Goal: Information Seeking & Learning: Understand process/instructions

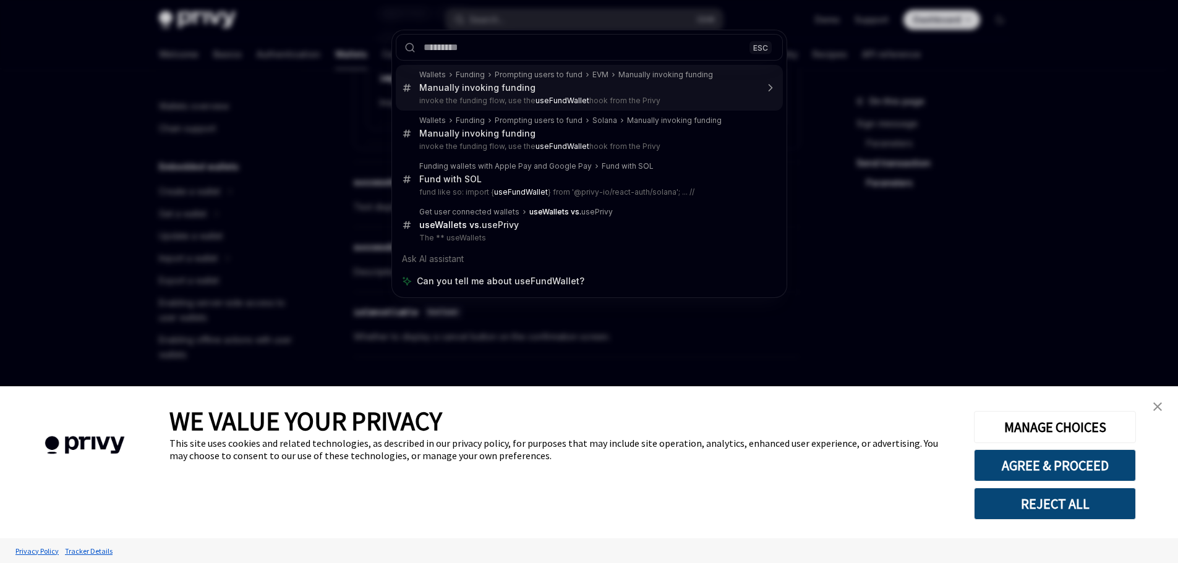
type textarea "*"
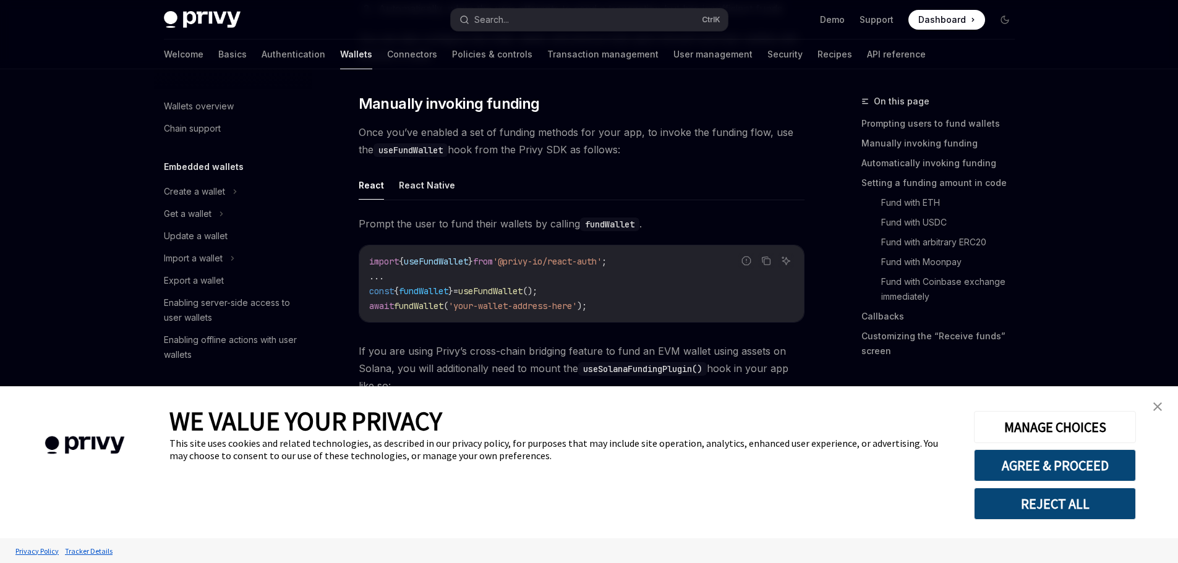
scroll to position [388, 0]
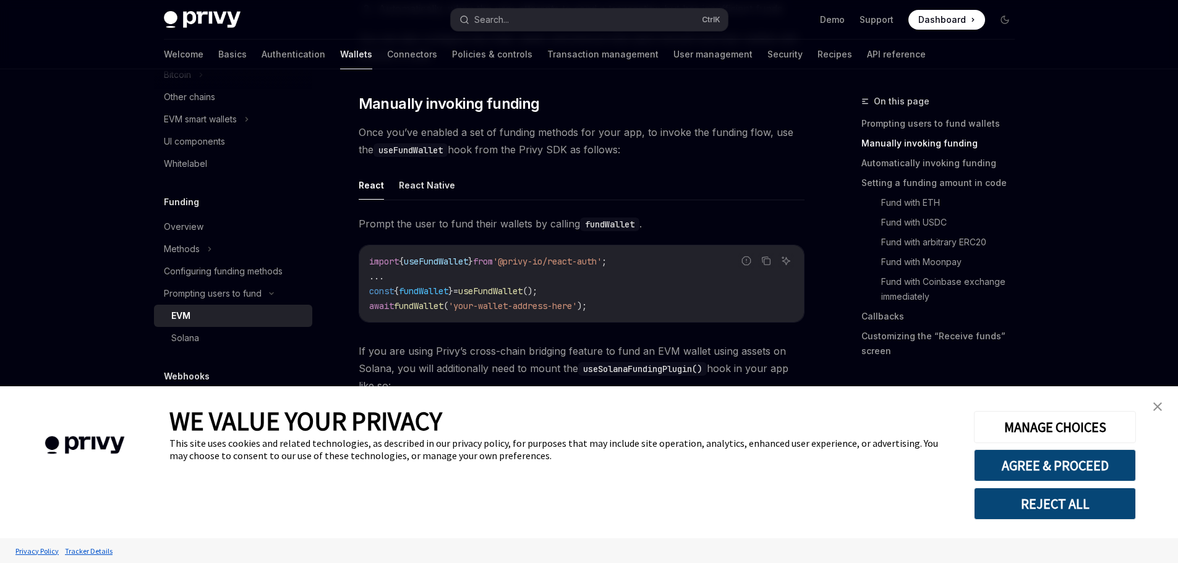
click at [452, 260] on span "useFundWallet" at bounding box center [436, 261] width 64 height 11
copy span "useFundWallet"
click at [440, 286] on span "fundWallet" at bounding box center [423, 291] width 49 height 11
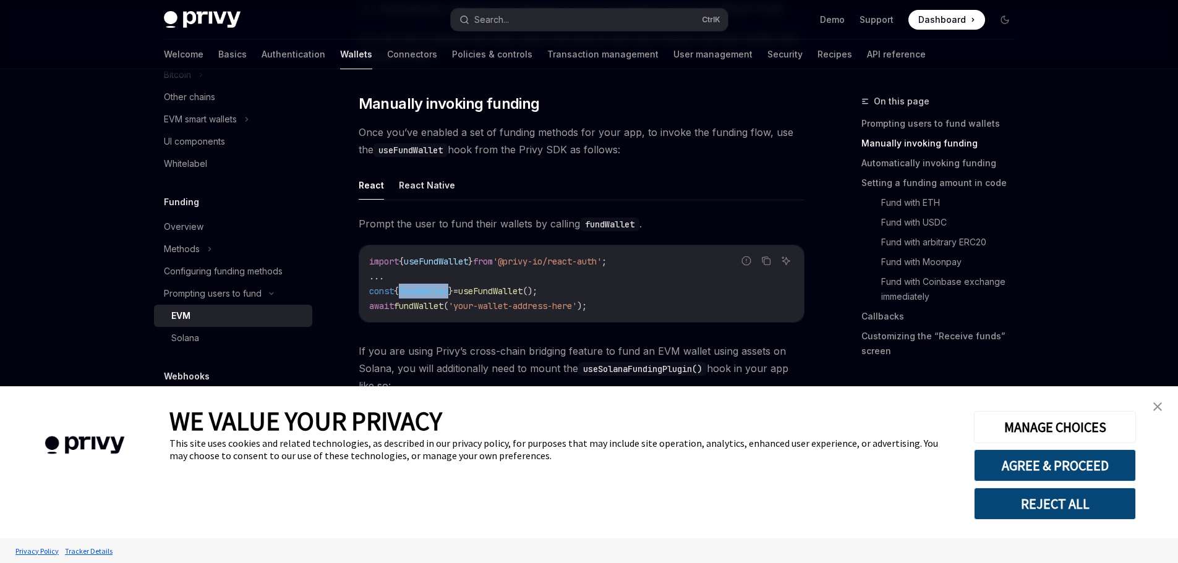
copy span "fundWallet"
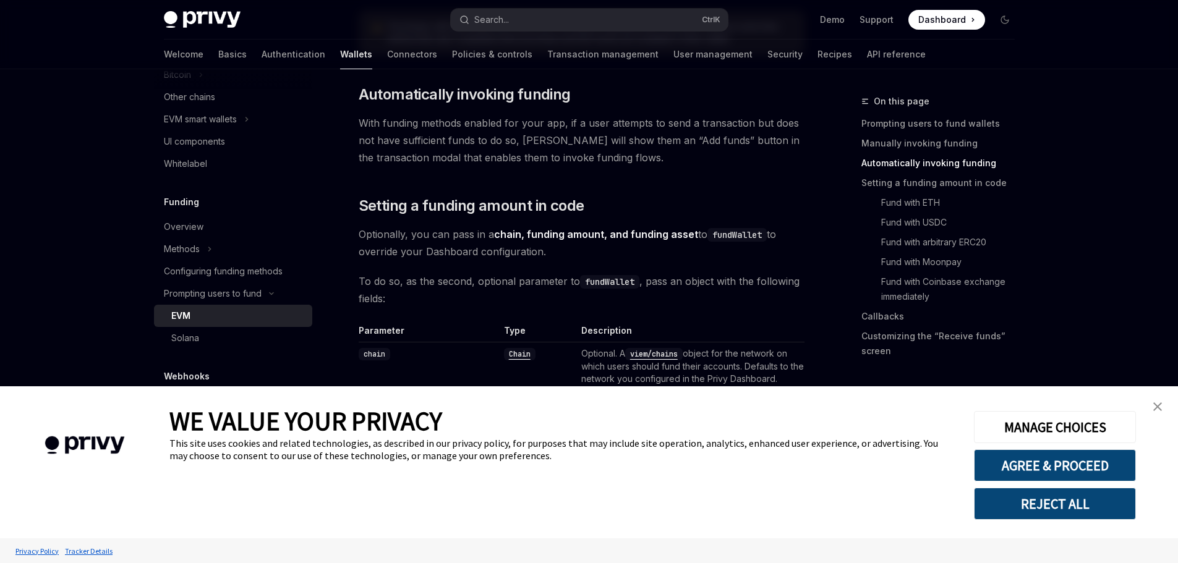
scroll to position [1572, 0]
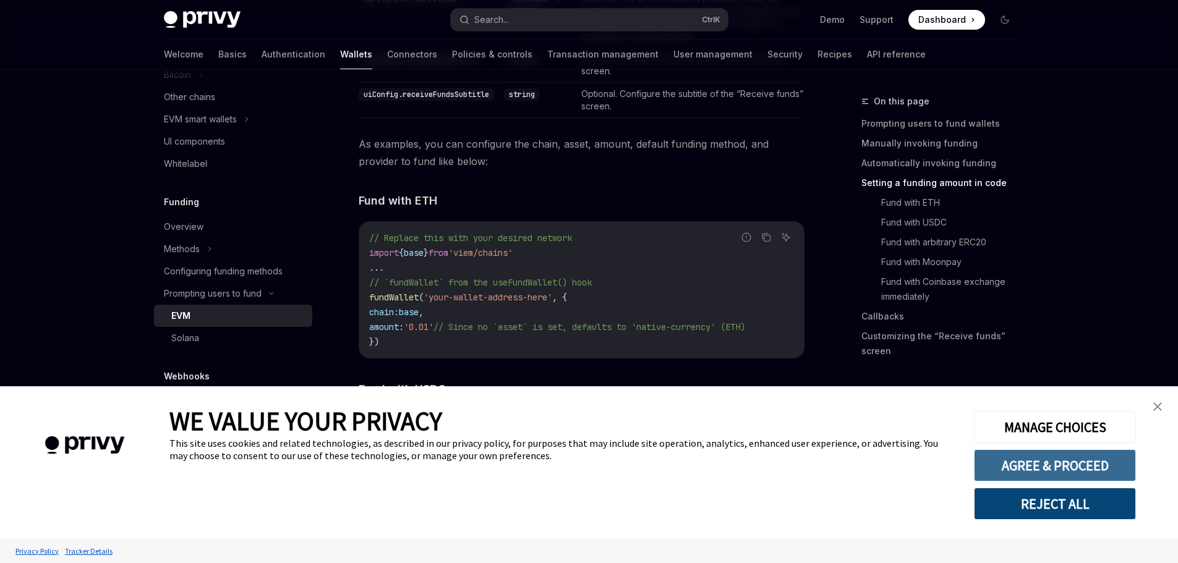
click at [1058, 459] on button "AGREE & PROCEED" at bounding box center [1055, 466] width 162 height 32
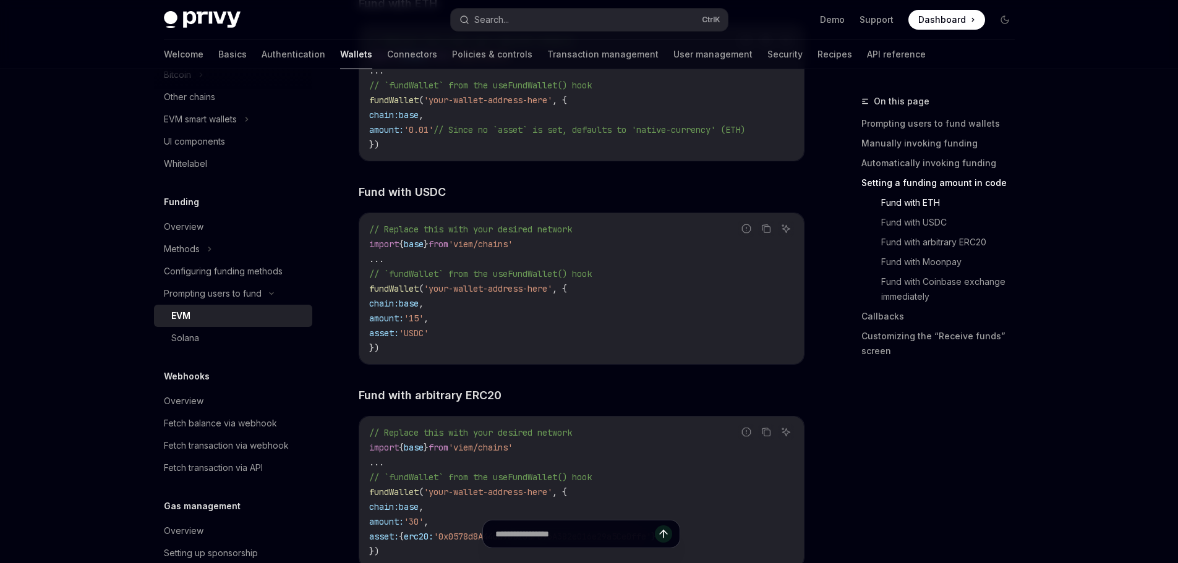
scroll to position [1769, 0]
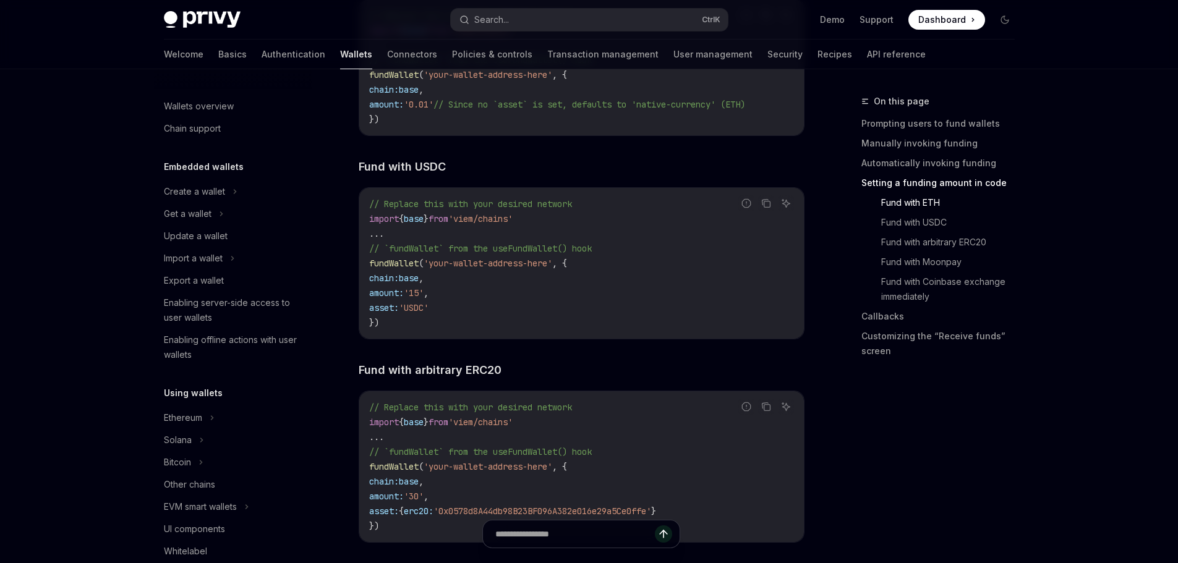
scroll to position [388, 0]
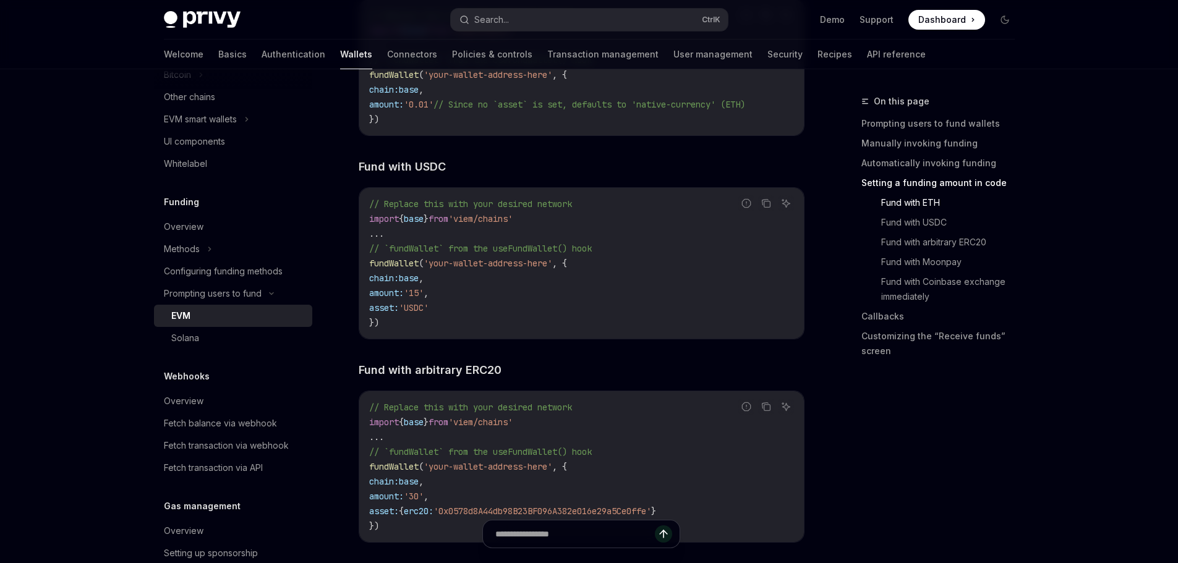
click at [506, 220] on span "'viem/chains'" at bounding box center [480, 218] width 64 height 11
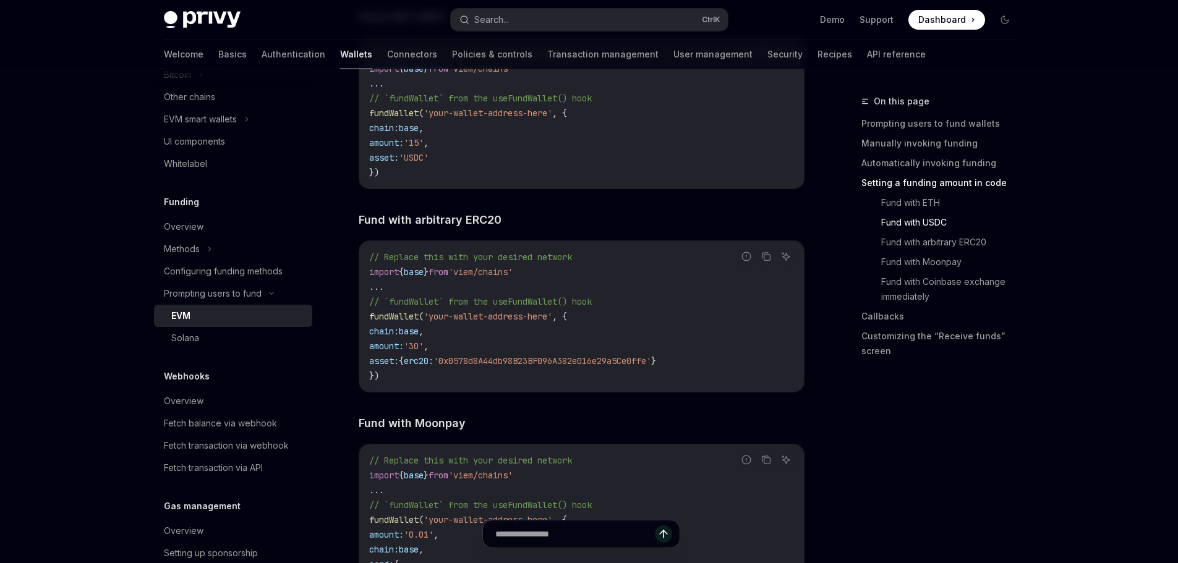
scroll to position [1943, 0]
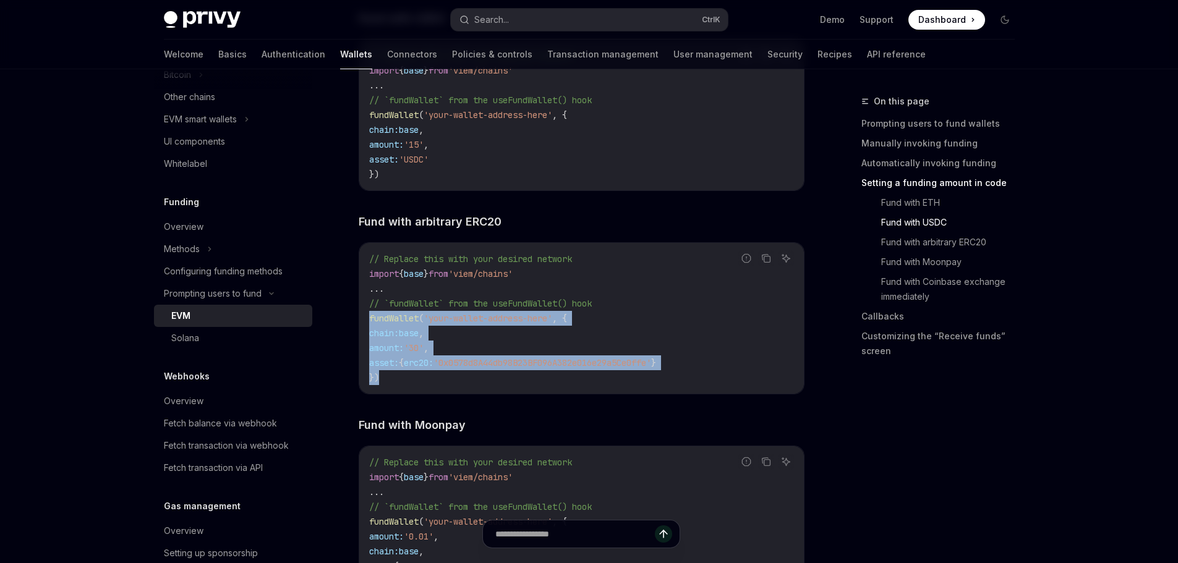
drag, startPoint x: 395, startPoint y: 387, endPoint x: 370, endPoint y: 329, distance: 62.9
click at [370, 329] on code "// Replace this with your desired network import { base } from 'viem/chains' ..…" at bounding box center [581, 319] width 425 height 134
copy code "fundWallet ( 'your-wallet-address-here' , { chain: base , amount: '30' , asset:…"
click at [512, 320] on span "'your-wallet-address-here'" at bounding box center [488, 318] width 129 height 11
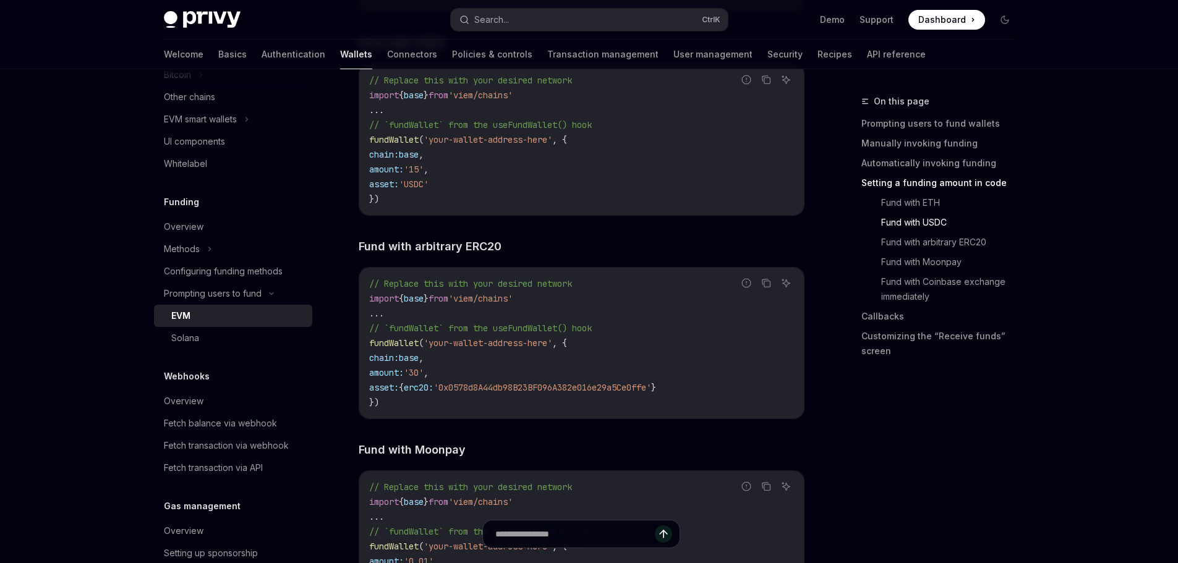
scroll to position [1893, 0]
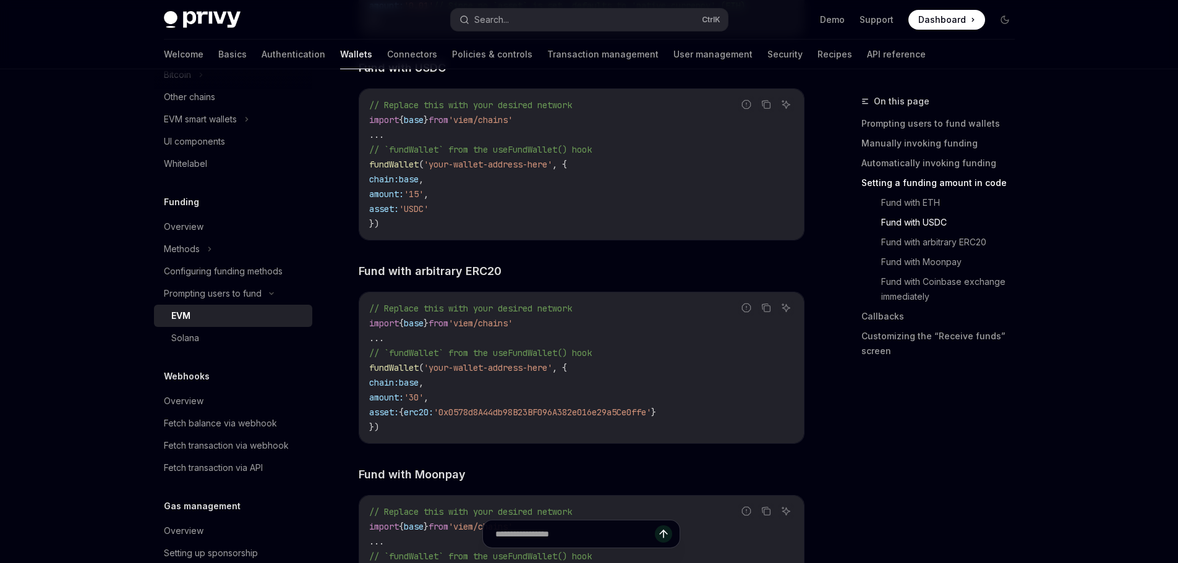
click at [392, 176] on code "// Replace this with your desired network import { base } from 'viem/chains' ..…" at bounding box center [581, 165] width 425 height 134
click at [395, 169] on span "fundWallet" at bounding box center [393, 164] width 49 height 11
drag, startPoint x: 464, startPoint y: 169, endPoint x: 560, endPoint y: 167, distance: 95.9
click at [560, 167] on span "fundWallet ( 'your-wallet-address-here' , {" at bounding box center [468, 164] width 198 height 11
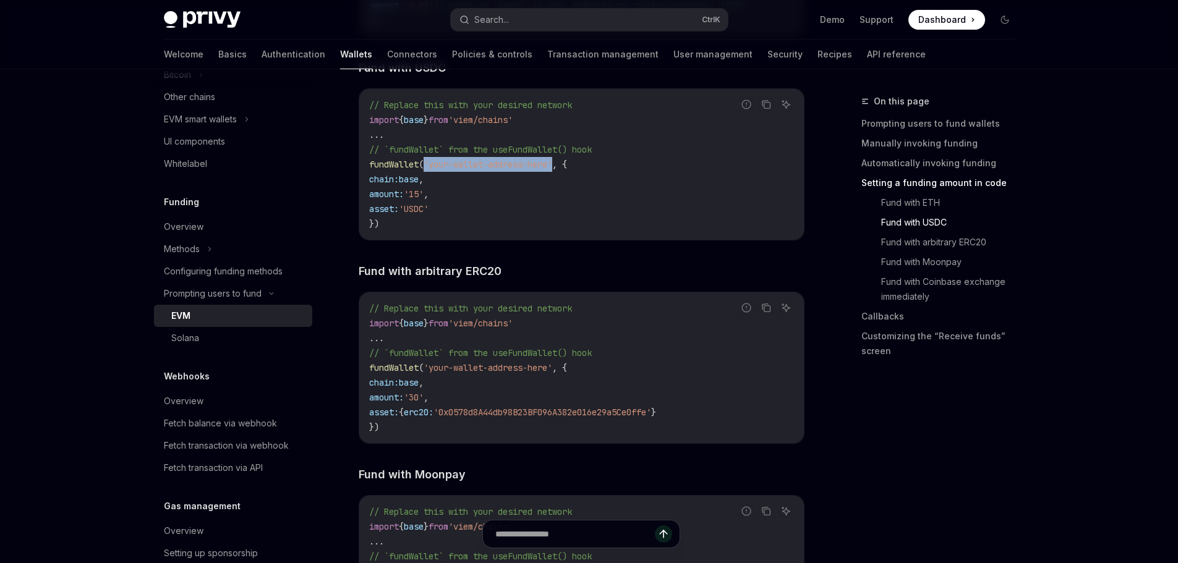
drag, startPoint x: 376, startPoint y: 184, endPoint x: 457, endPoint y: 208, distance: 84.7
click at [457, 208] on code "// Replace this with your desired network import { base } from 'viem/chains' ..…" at bounding box center [581, 165] width 425 height 134
click at [399, 185] on span "chain:" at bounding box center [384, 179] width 30 height 11
click at [440, 369] on span "'your-wallet-address-here'" at bounding box center [488, 367] width 129 height 11
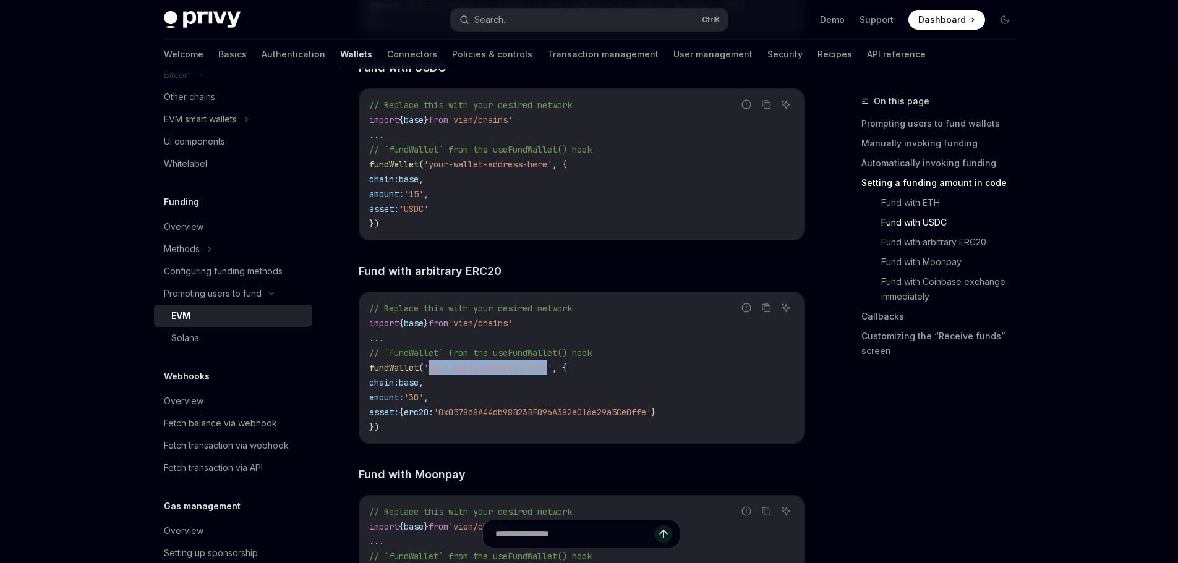
click at [547, 372] on span "'your-wallet-address-here'" at bounding box center [488, 367] width 129 height 11
drag, startPoint x: 474, startPoint y: 400, endPoint x: 372, endPoint y: 401, distance: 102.7
click at [372, 401] on code "// Replace this with your desired network import { base } from 'viem/chains' ..…" at bounding box center [581, 368] width 425 height 134
click at [486, 373] on span "'your-wallet-address-here'" at bounding box center [488, 367] width 129 height 11
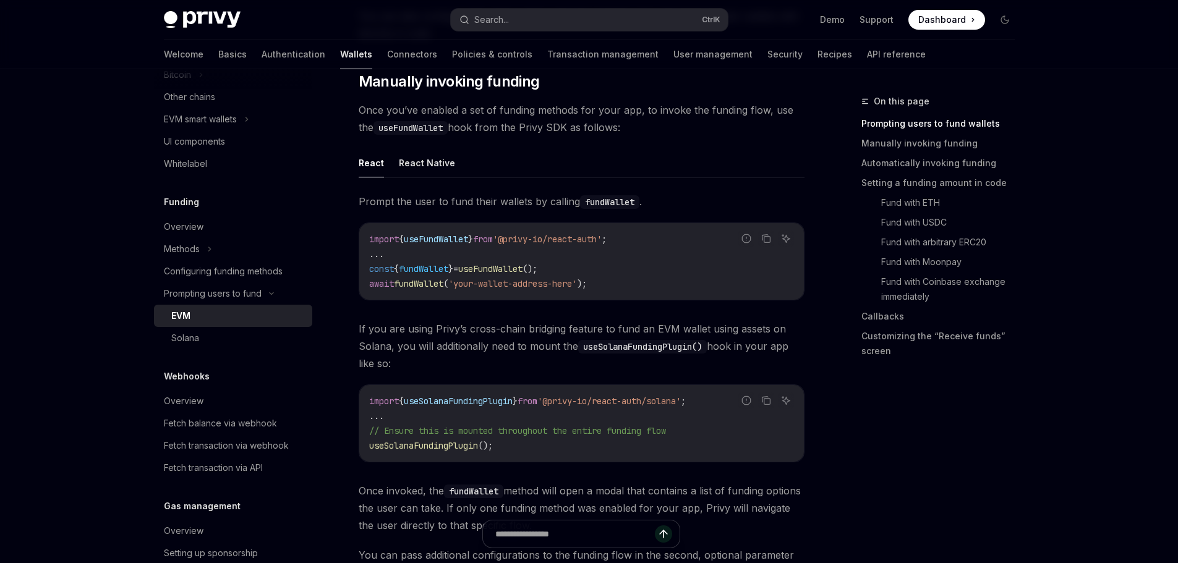
scroll to position [383, 0]
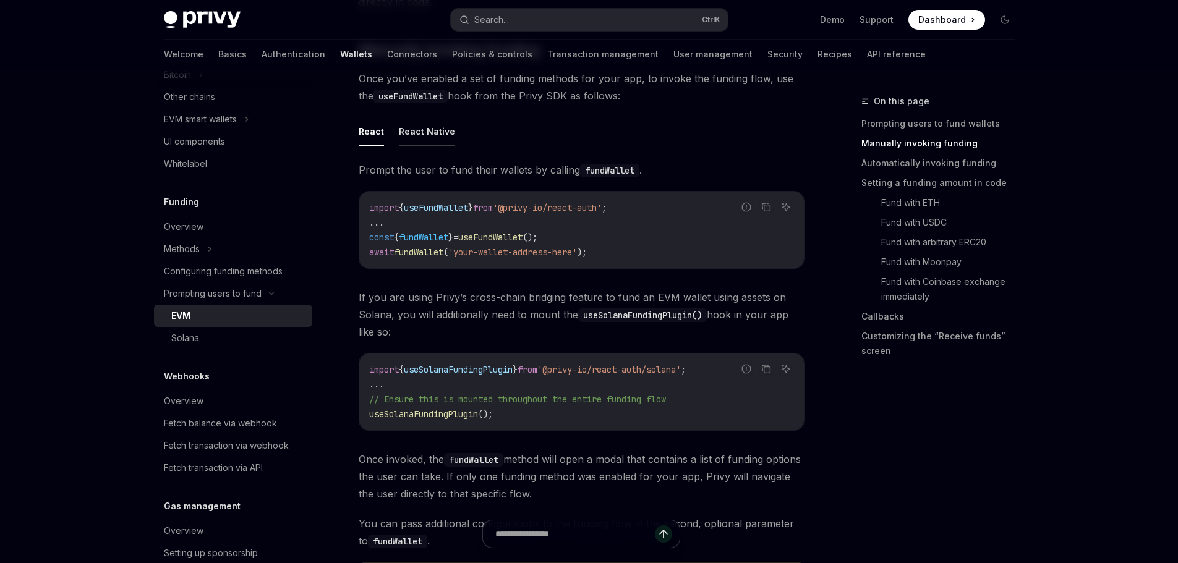
click at [434, 134] on button "React Native" at bounding box center [427, 131] width 56 height 29
type textarea "*"
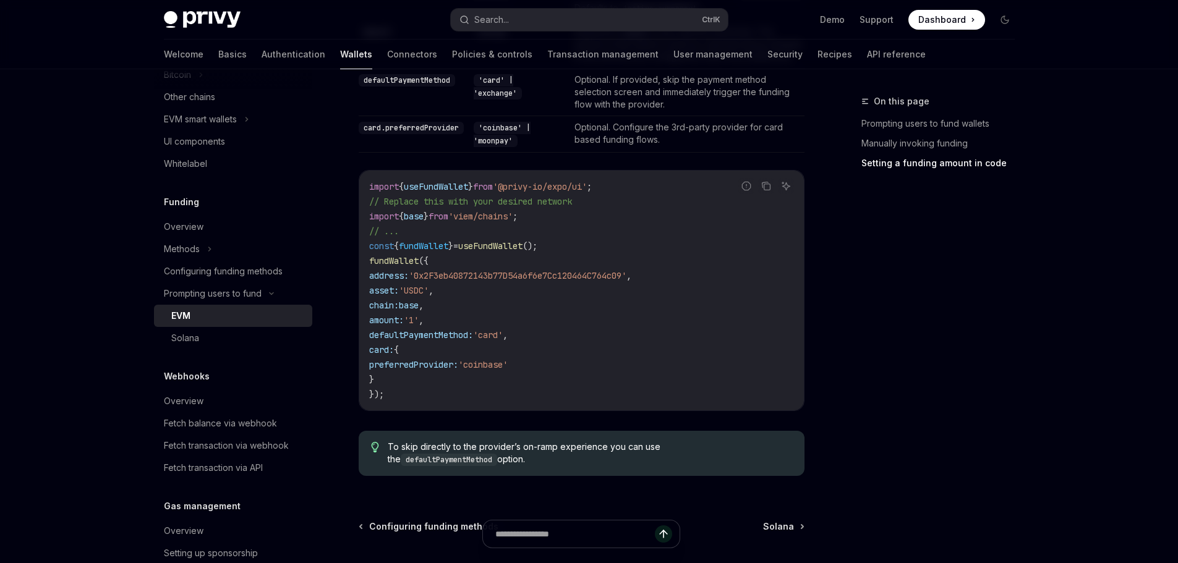
scroll to position [1181, 0]
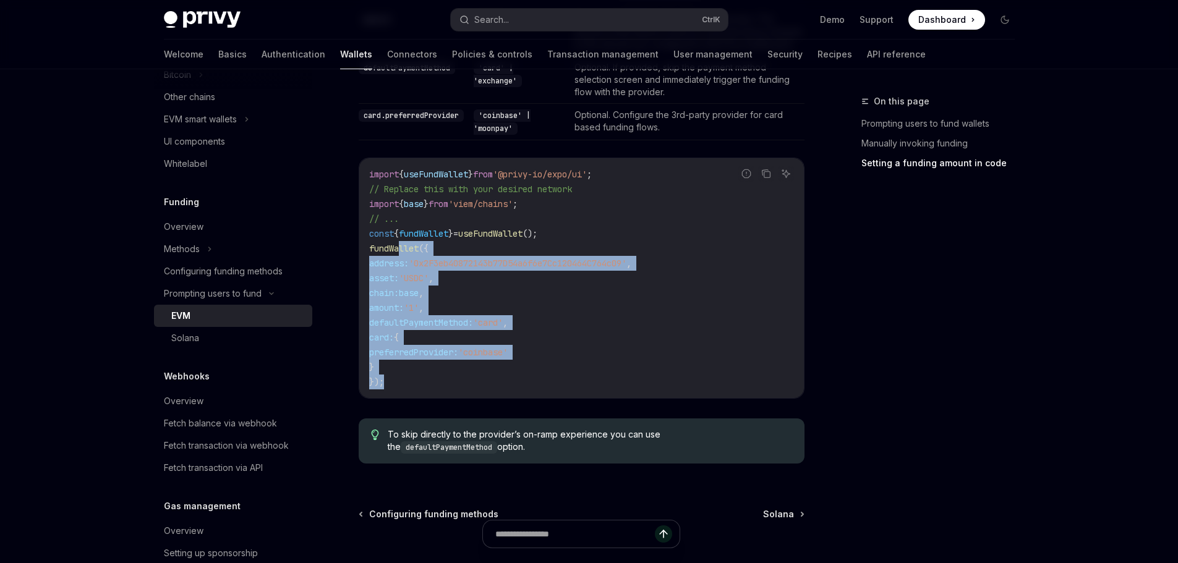
drag, startPoint x: 406, startPoint y: 387, endPoint x: 405, endPoint y: 254, distance: 133.0
click at [401, 252] on code "import { useFundWallet } from '@privy-io/expo/ui' ; // Replace this with your d…" at bounding box center [581, 278] width 425 height 223
drag, startPoint x: 458, startPoint y: 279, endPoint x: 471, endPoint y: 286, distance: 15.0
click at [459, 269] on span "'0x2F3eb40872143b77D54a6f6e7Cc120464C764c09'" at bounding box center [518, 263] width 218 height 11
